Goal: Book appointment/travel/reservation

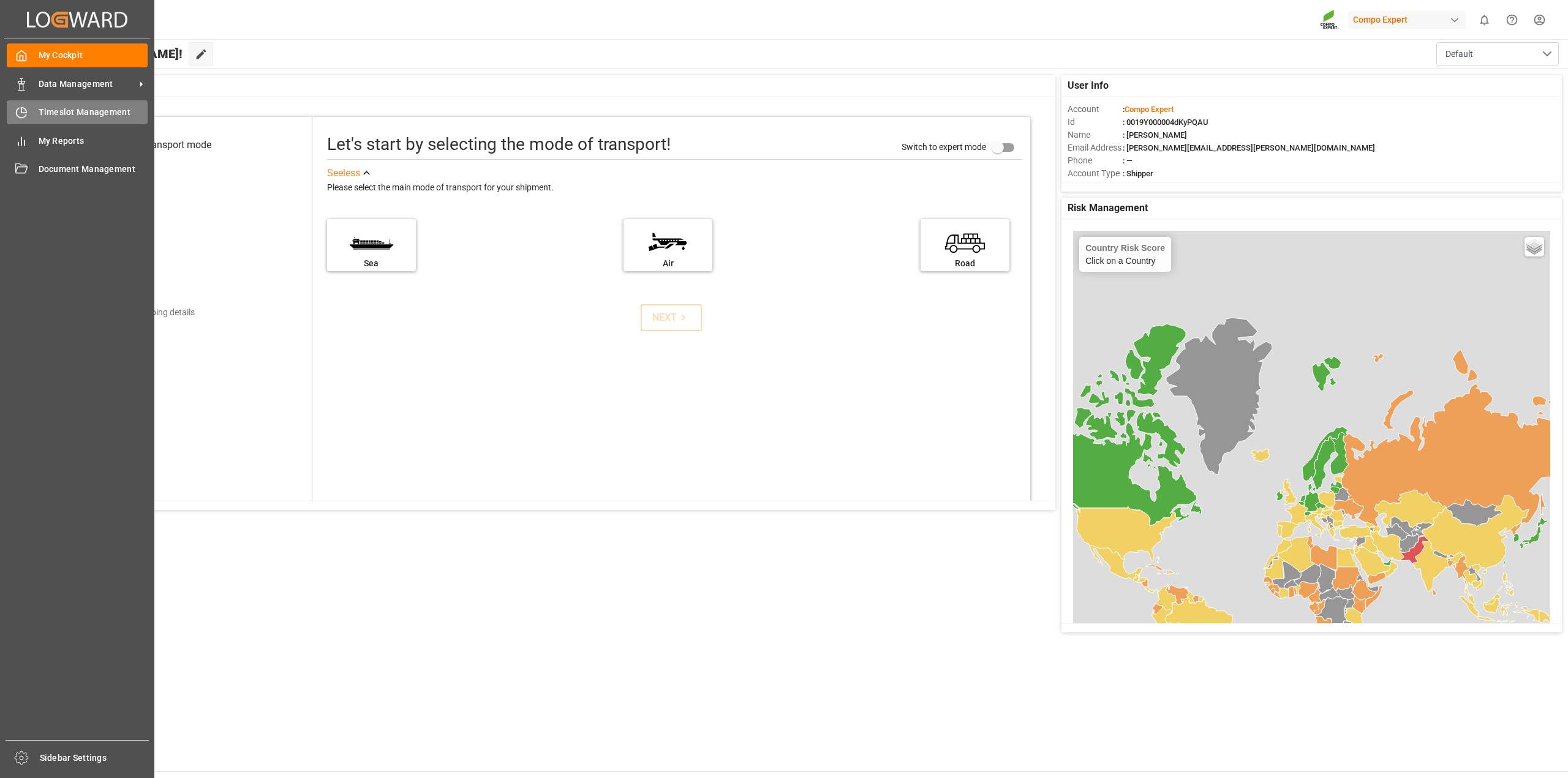
click at [39, 108] on span "Timeslot Management" at bounding box center [93, 112] width 109 height 13
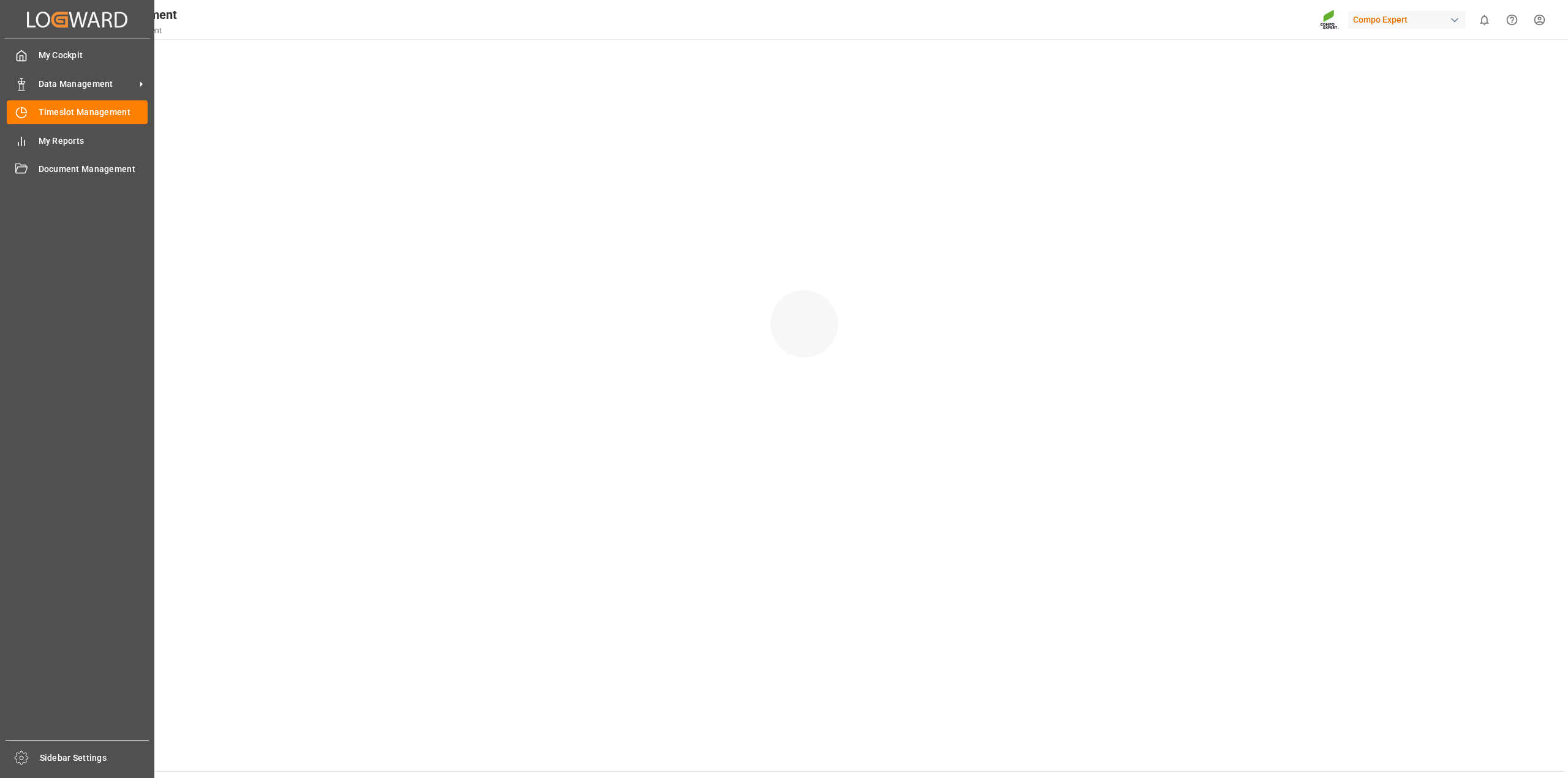
click at [39, 108] on span "Timeslot Management" at bounding box center [93, 112] width 109 height 13
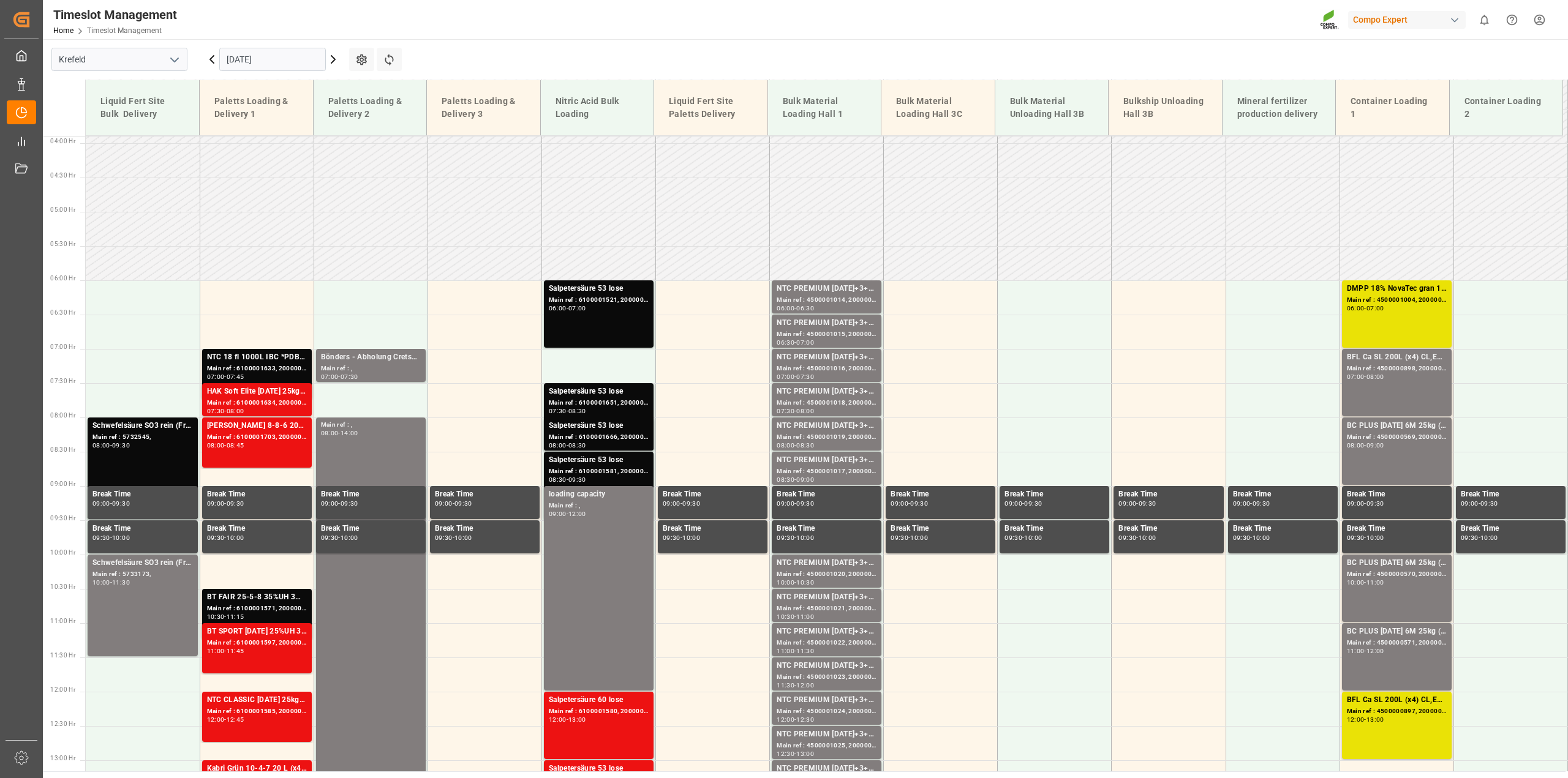
scroll to position [247, 0]
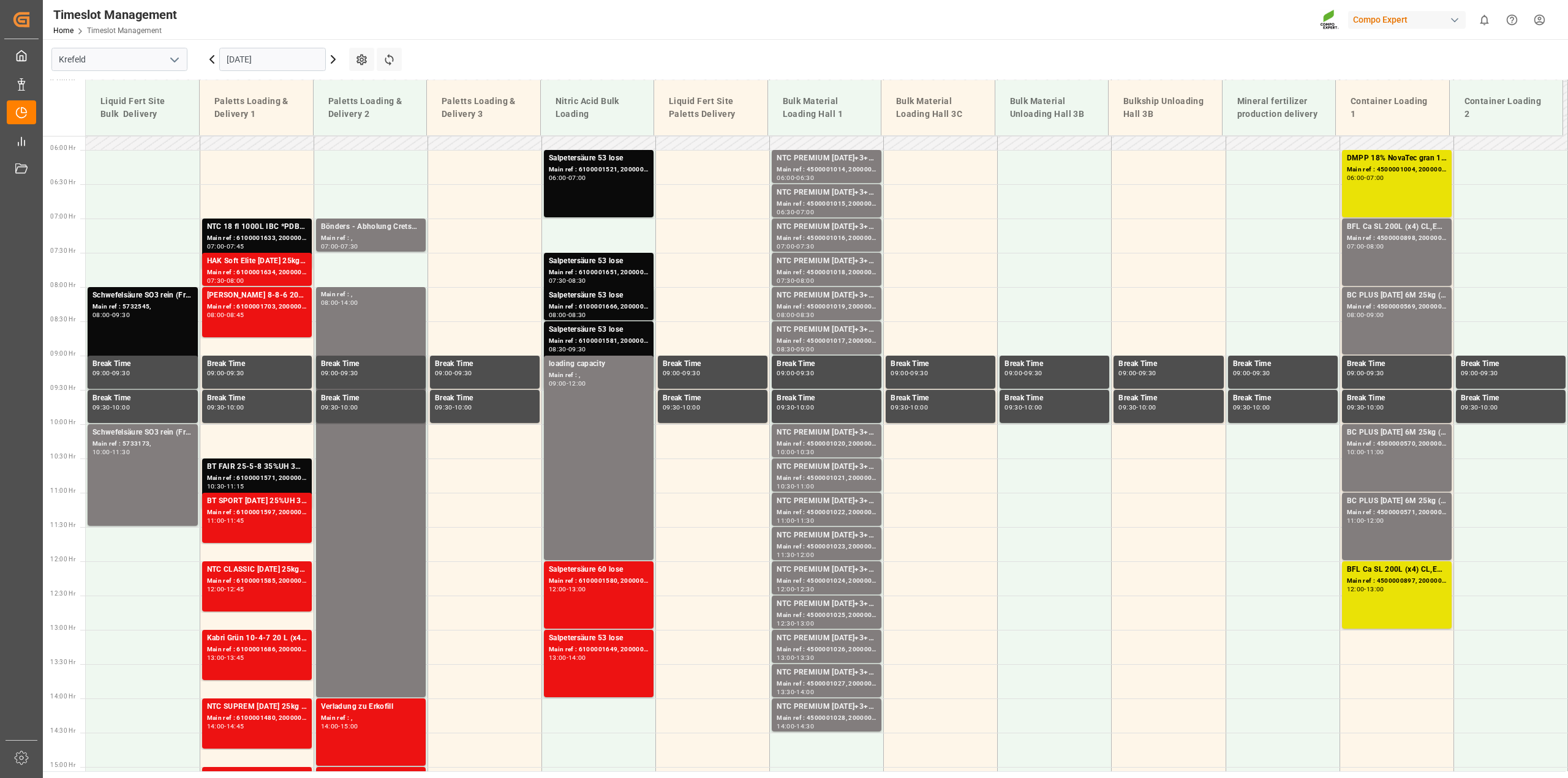
scroll to position [553, 0]
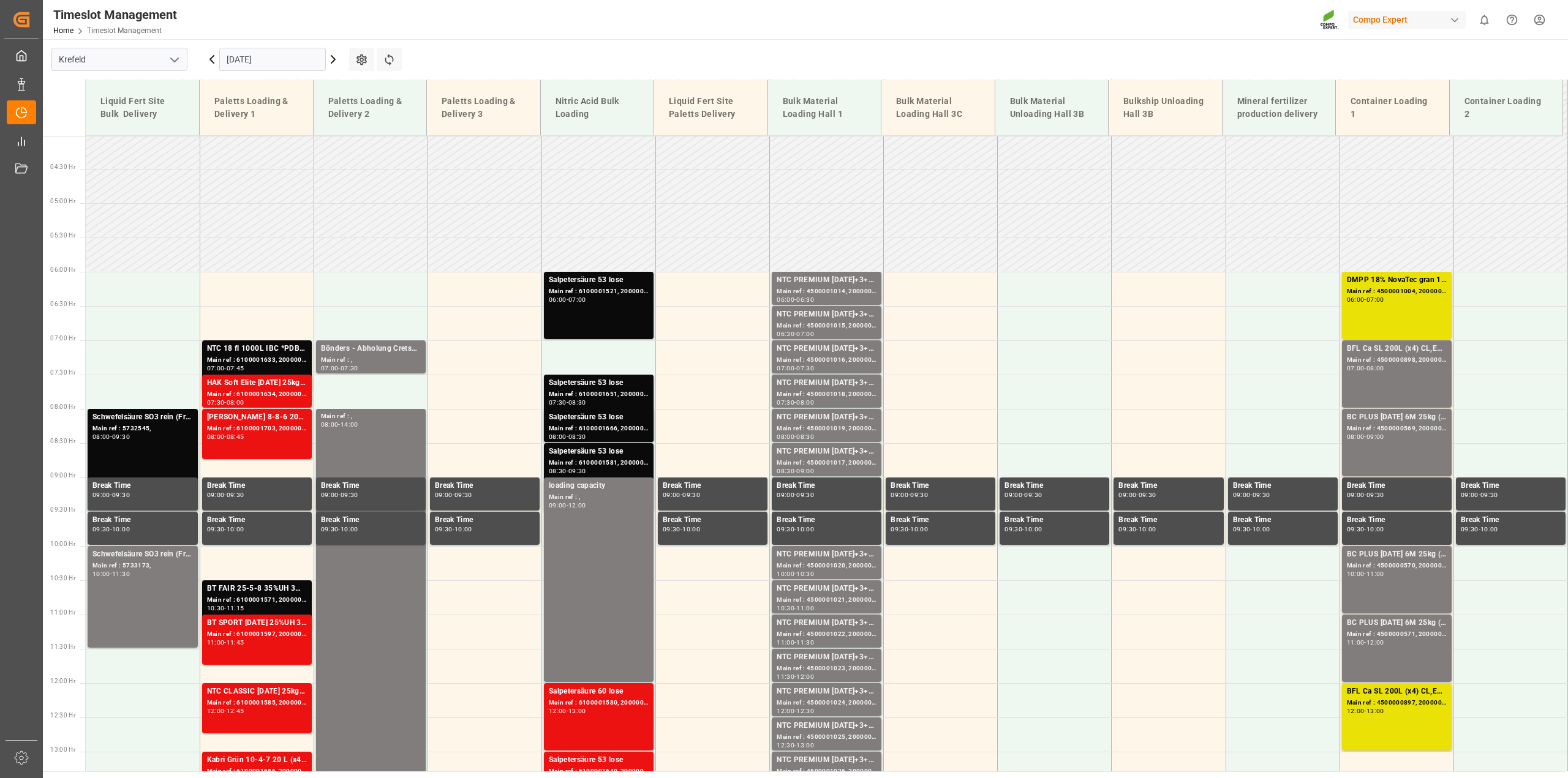
scroll to position [553, 0]
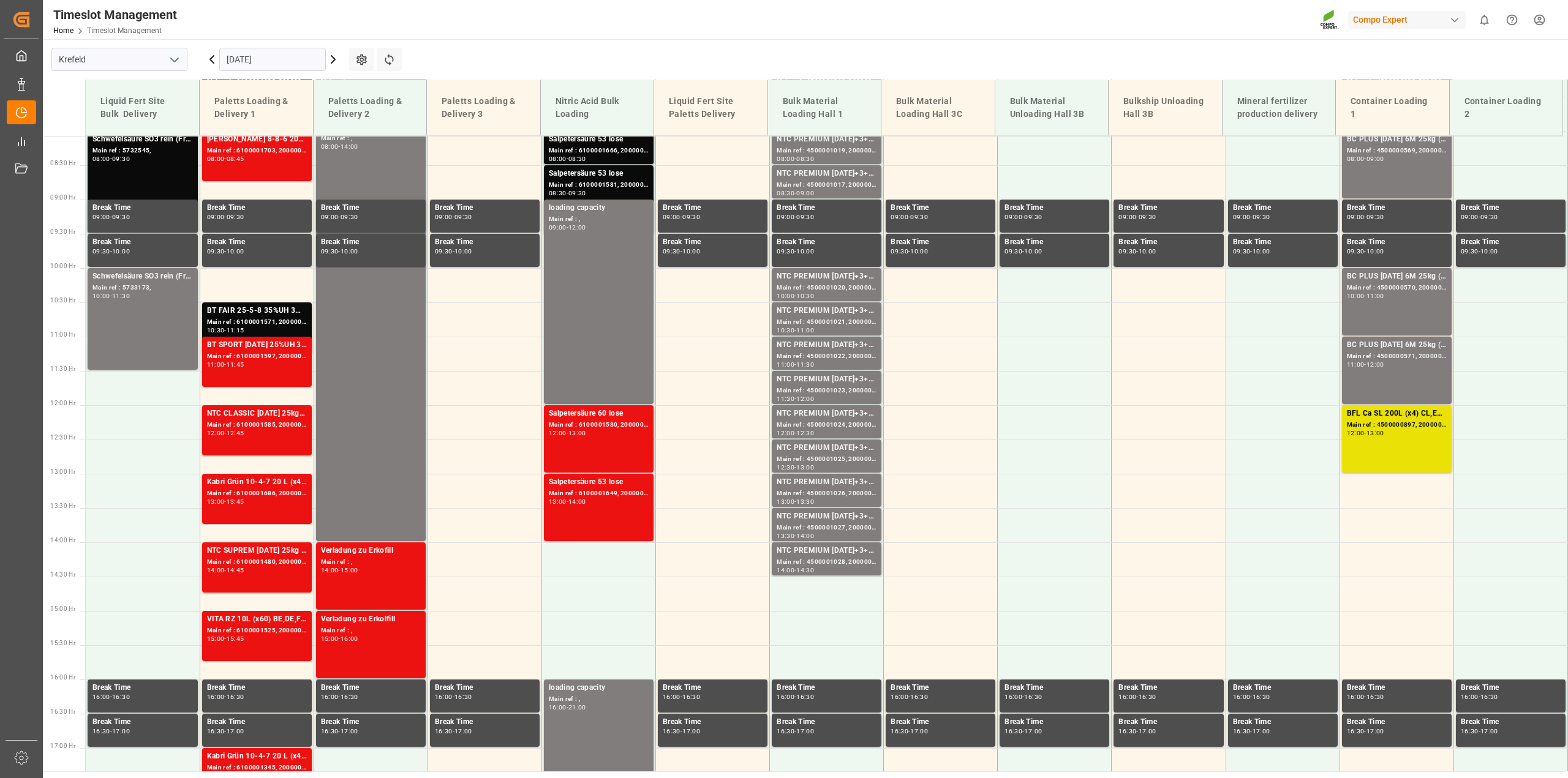
click at [327, 58] on icon at bounding box center [333, 59] width 15 height 15
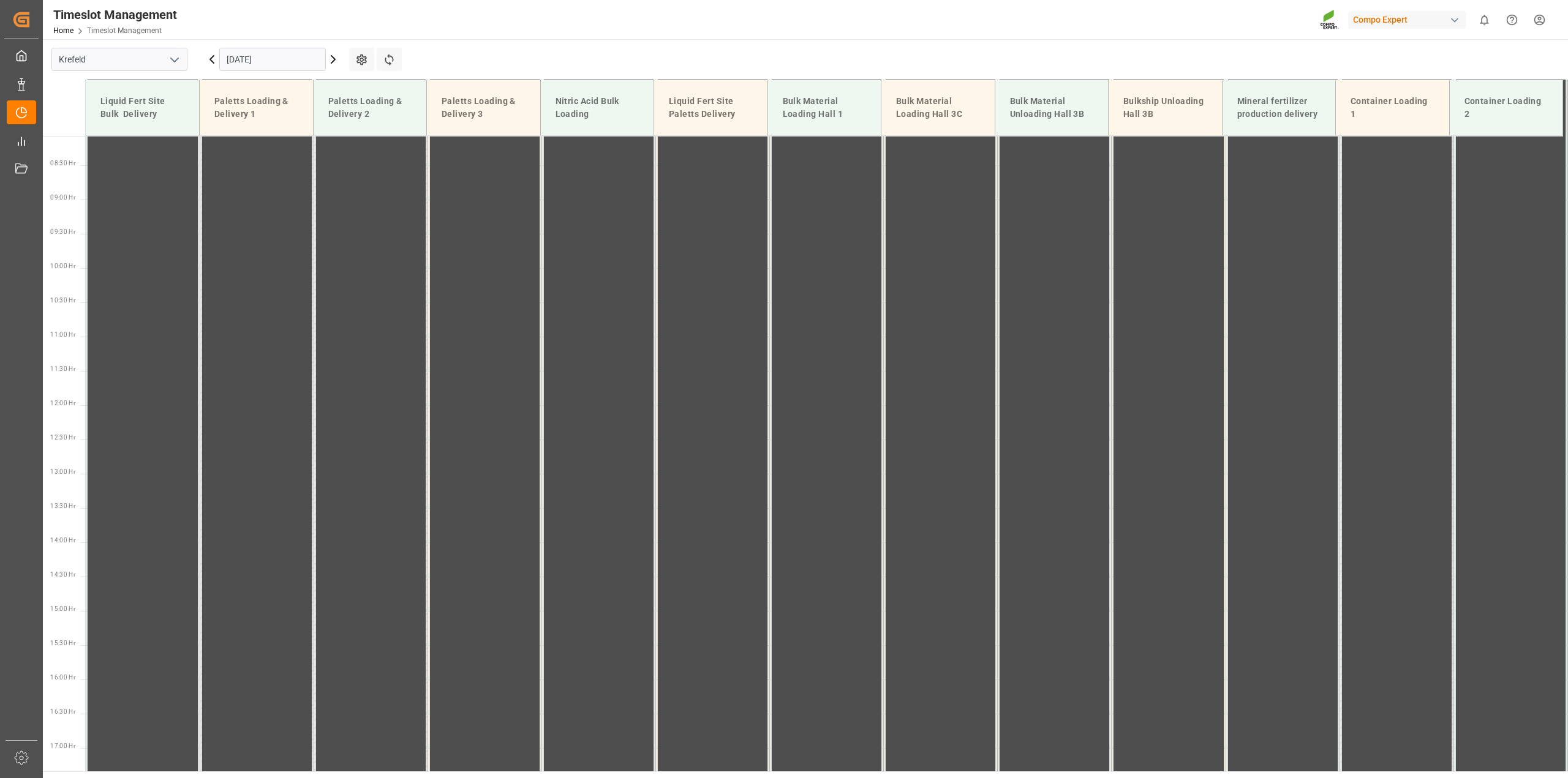
click at [329, 58] on icon at bounding box center [333, 59] width 15 height 15
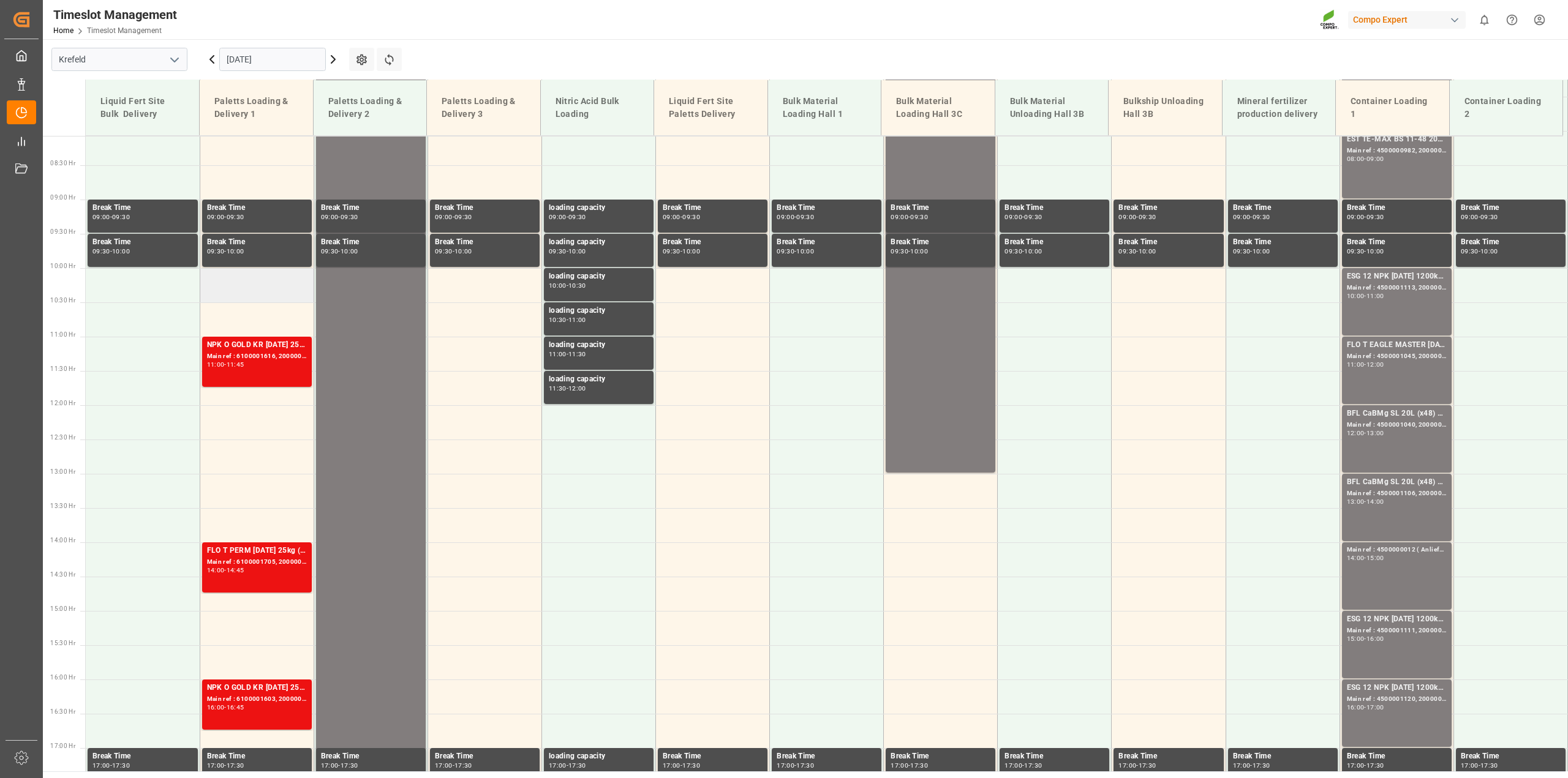
click at [246, 279] on td at bounding box center [257, 285] width 114 height 34
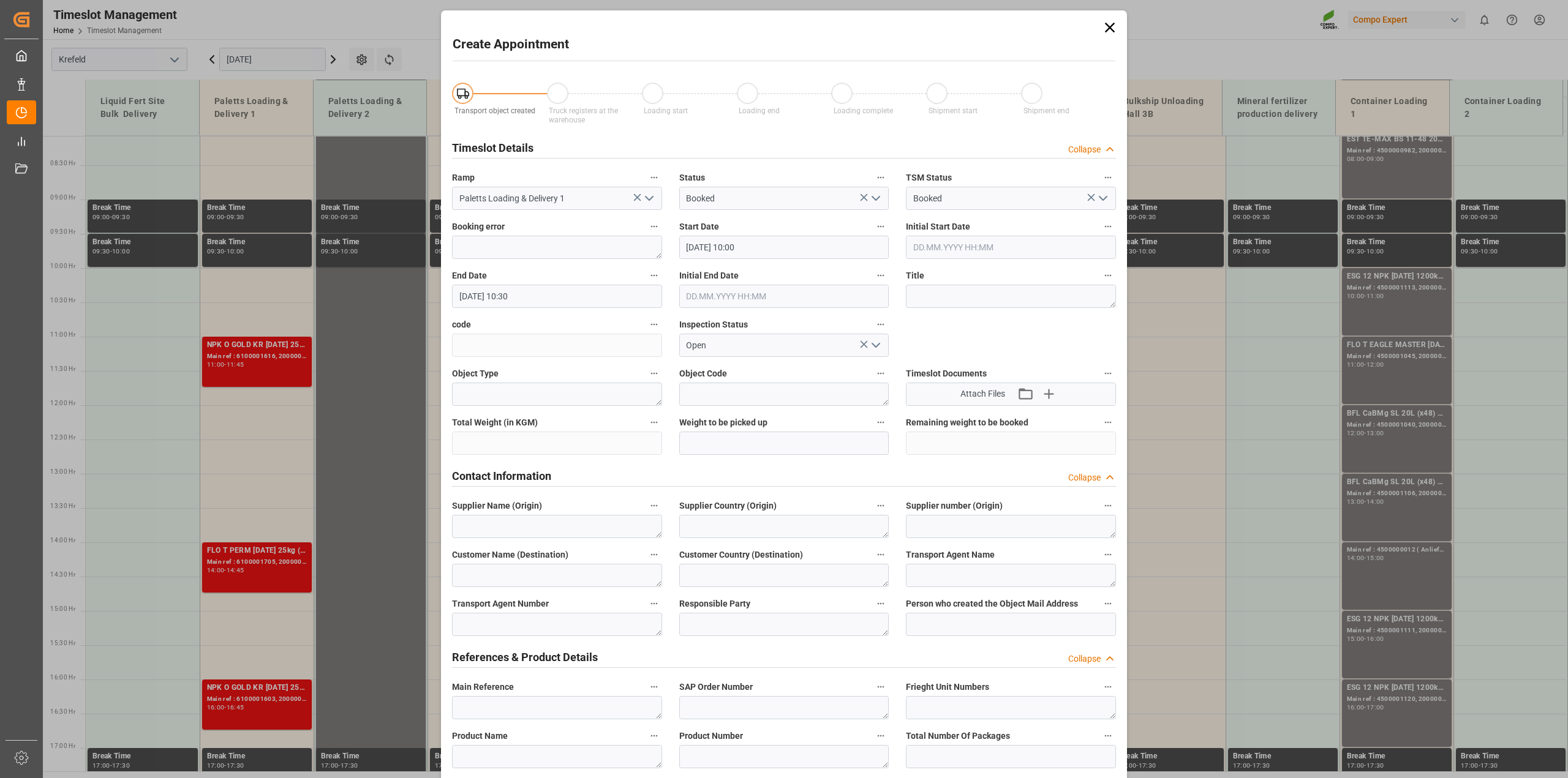
type input "08.09.2025 10:00"
type input "08.09.2025 10:30"
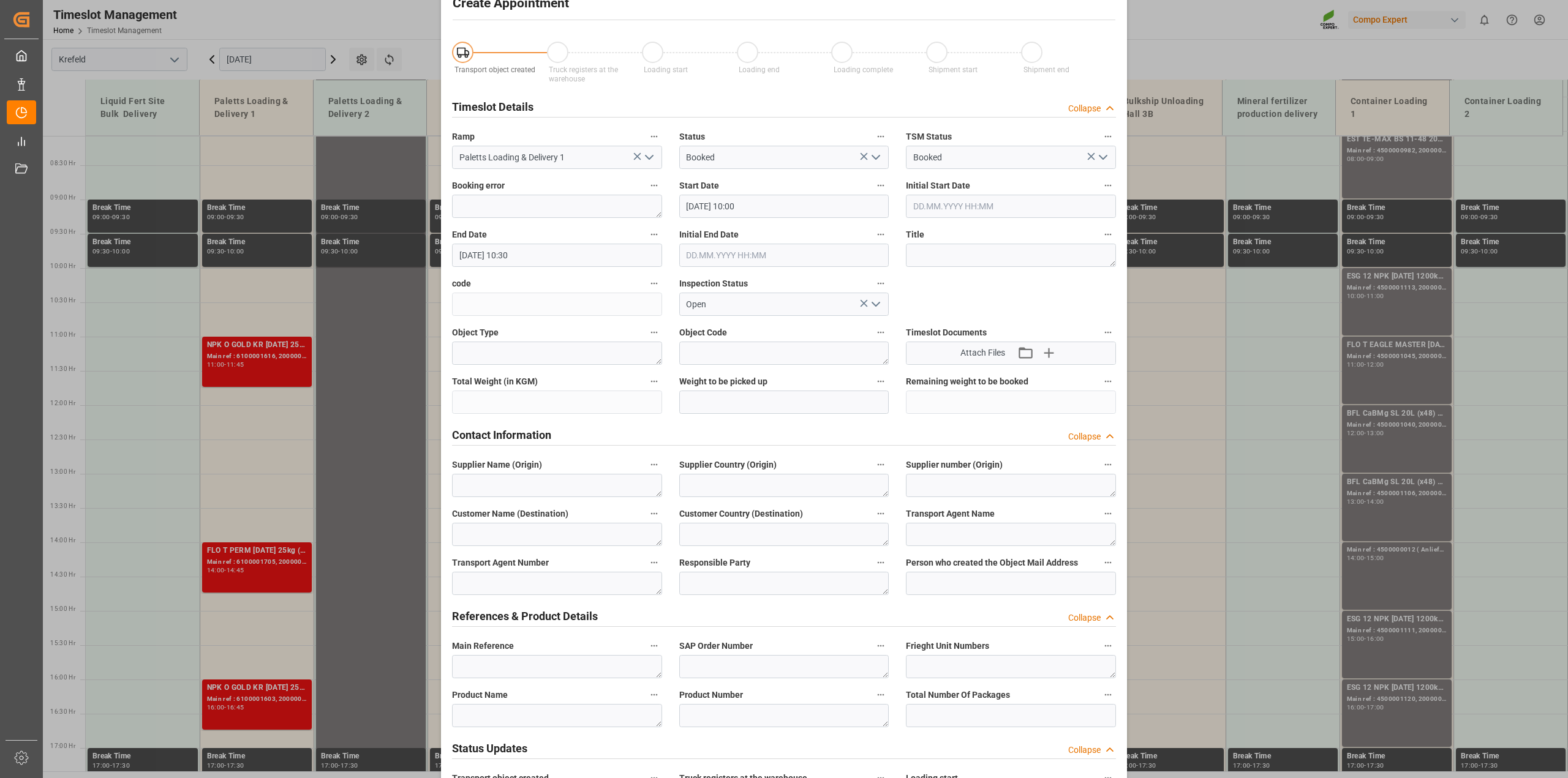
scroll to position [245, 0]
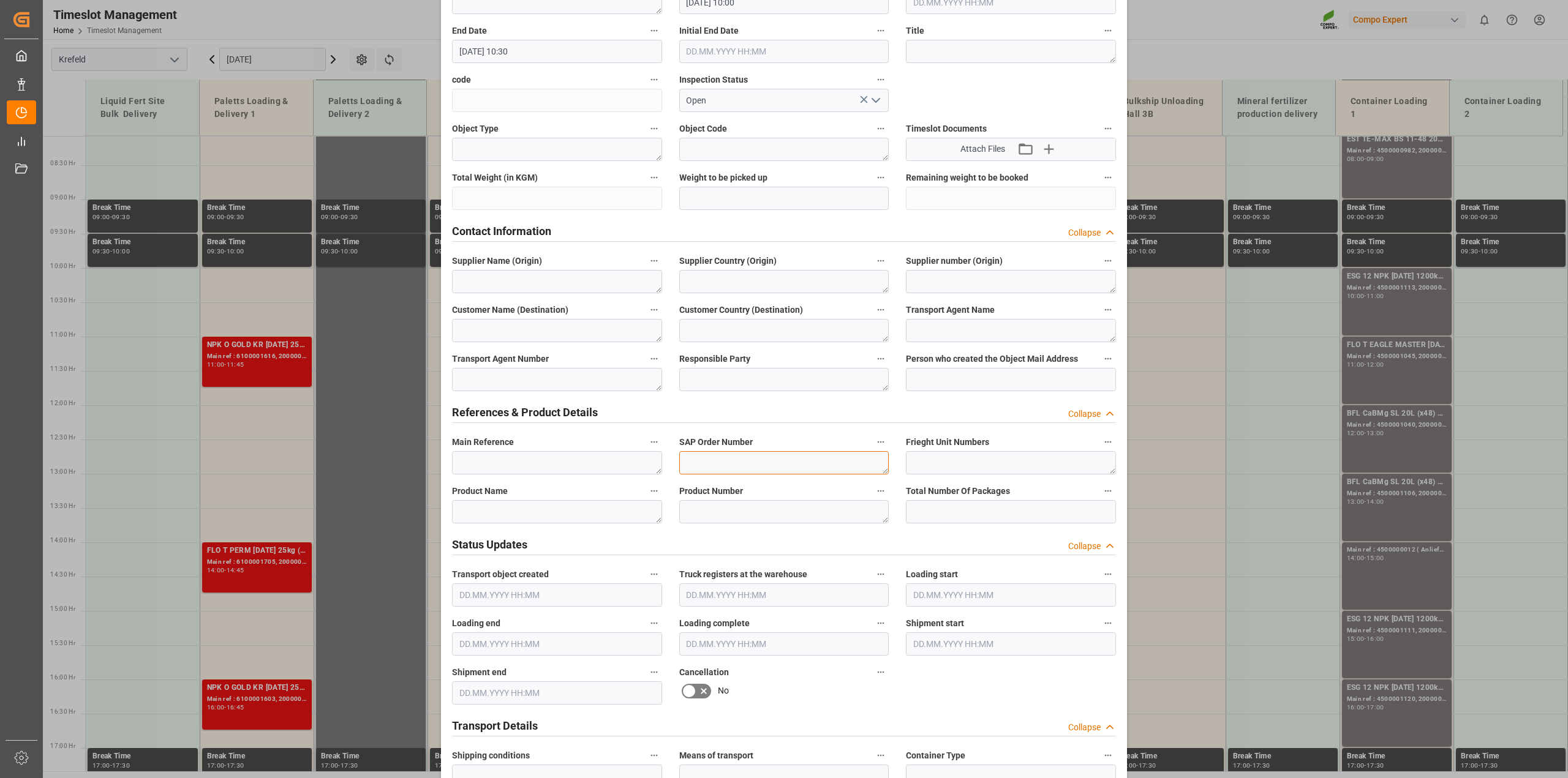
click at [707, 464] on textarea at bounding box center [785, 463] width 210 height 23
type textarea "4500007285"
click at [476, 332] on textarea at bounding box center [557, 330] width 210 height 23
type textarea "Scholz"
click at [477, 501] on textarea at bounding box center [557, 512] width 210 height 23
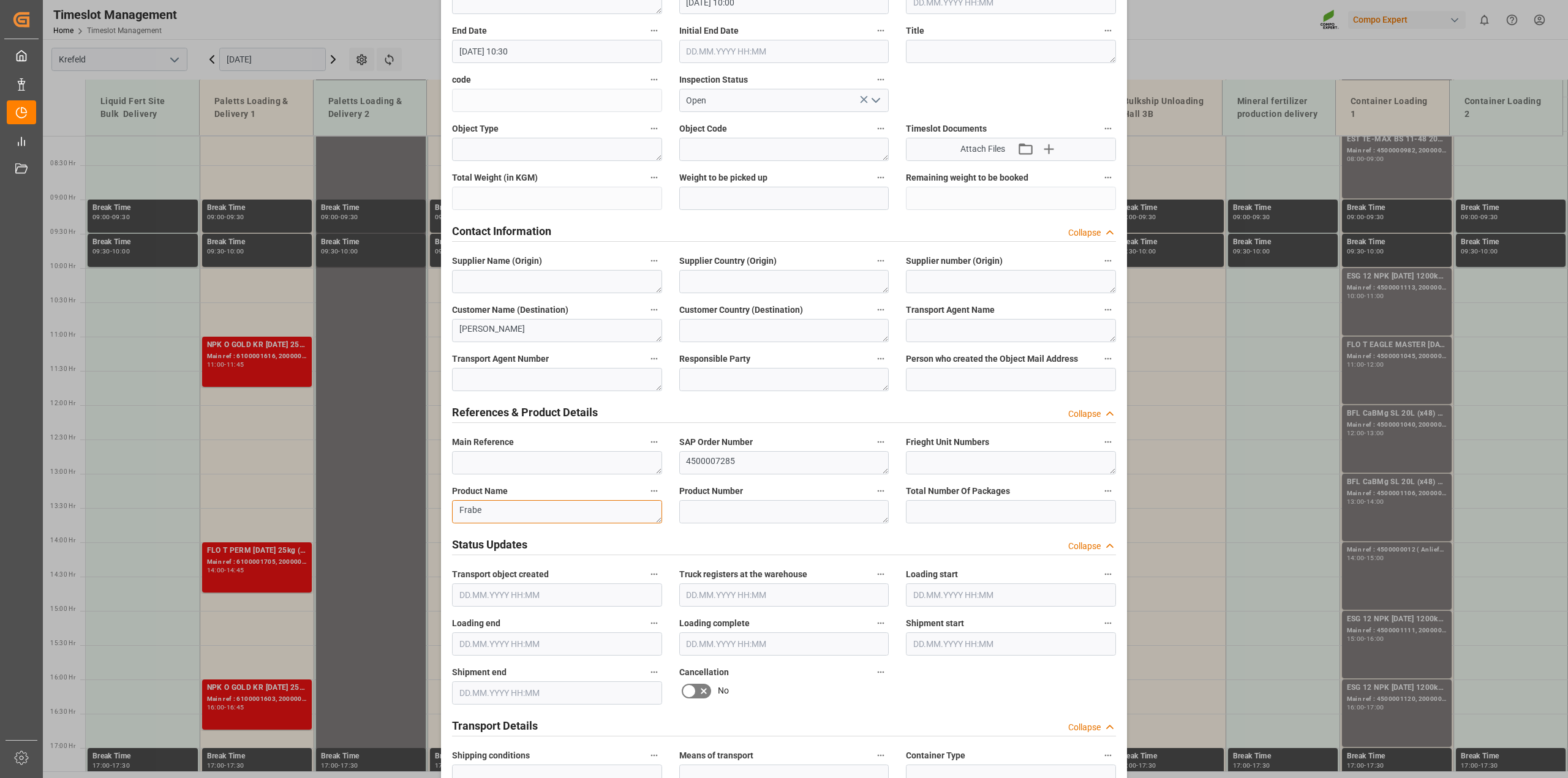
click at [480, 511] on textarea "Frabe" at bounding box center [557, 512] width 210 height 23
type textarea "F"
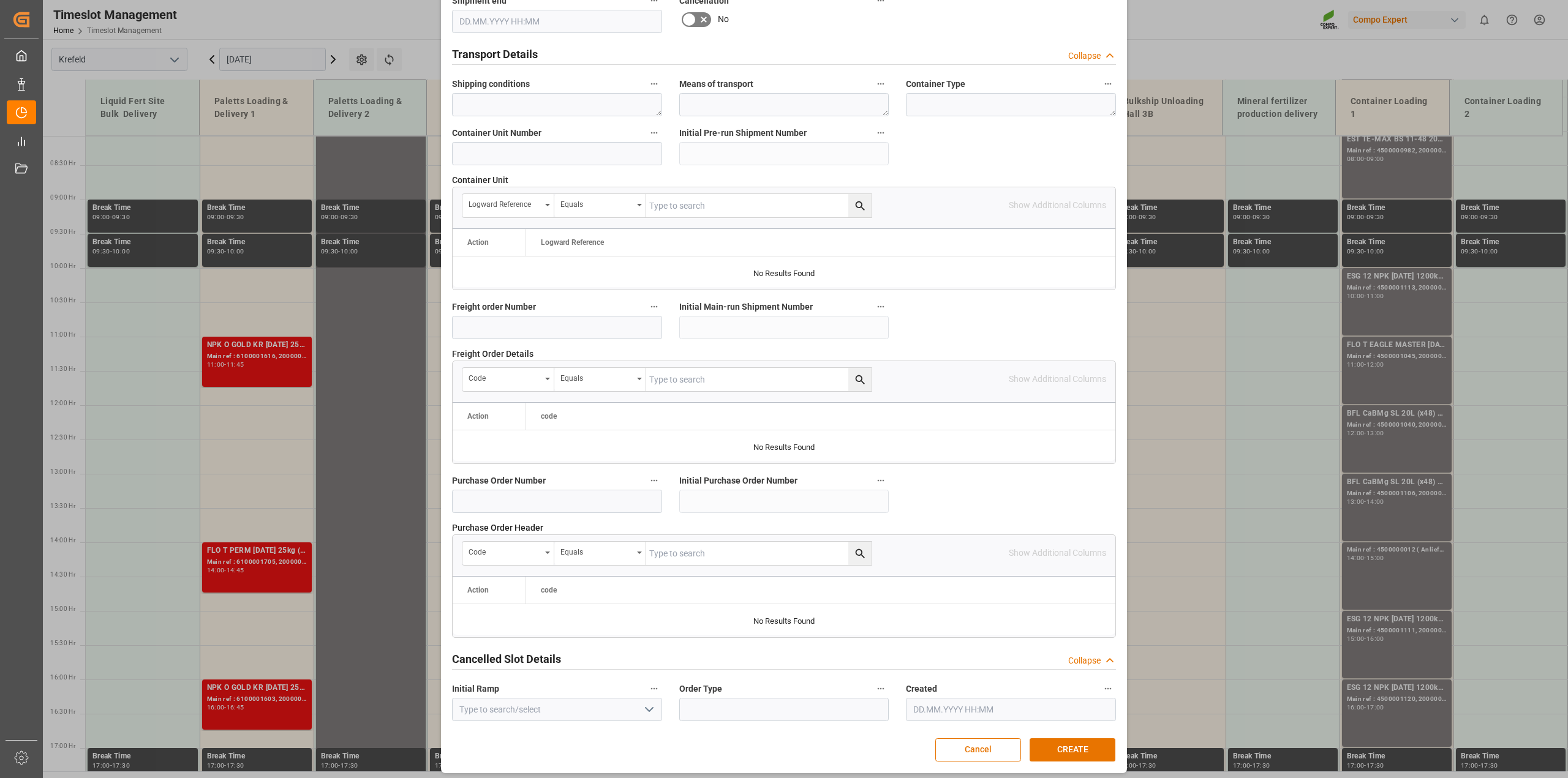
scroll to position [921, 0]
type textarea "Farbe Rotbraun"
click at [1060, 744] on button "CREATE" at bounding box center [1073, 746] width 86 height 23
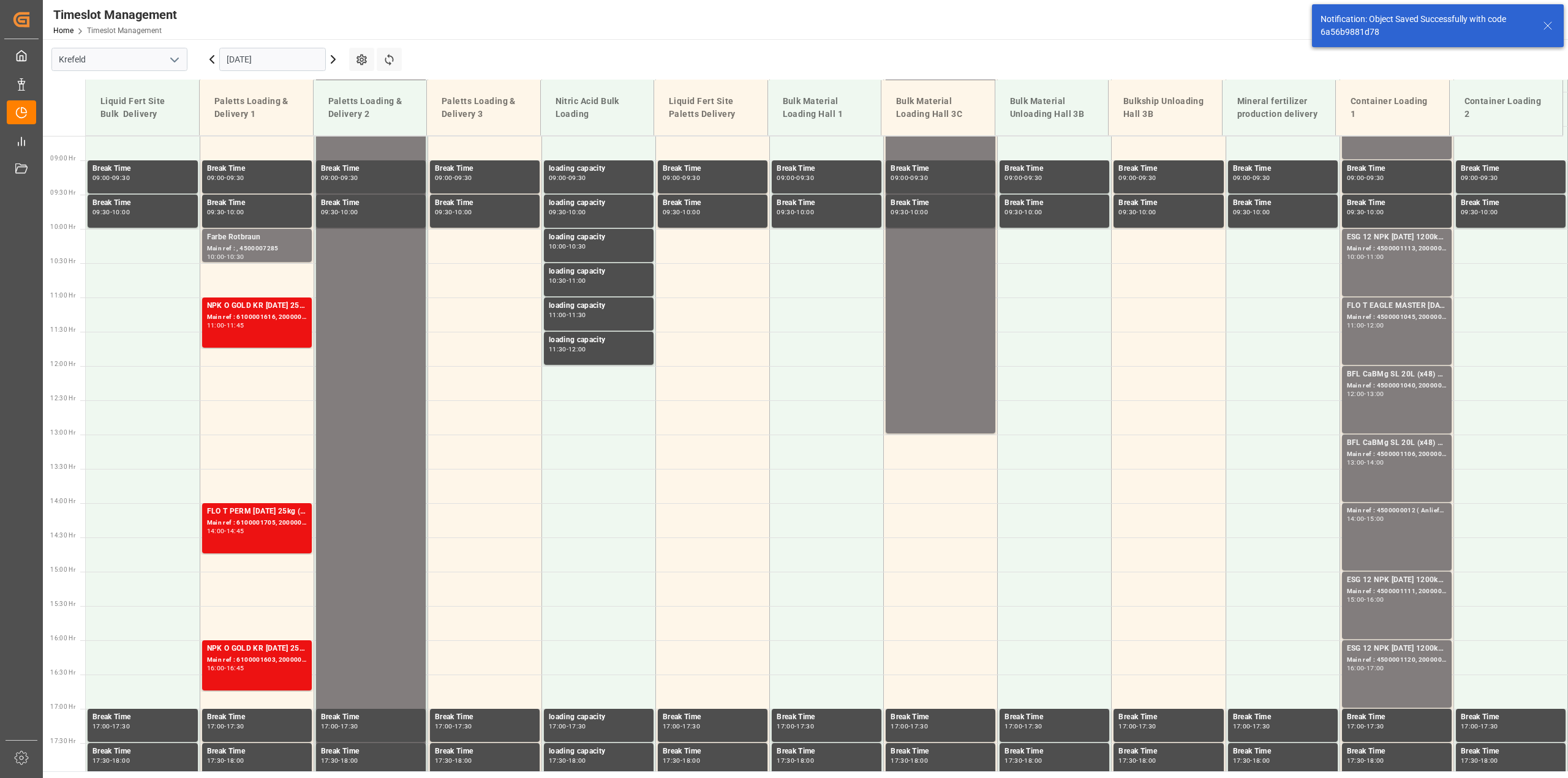
scroll to position [622, 0]
